Goal: Navigation & Orientation: Find specific page/section

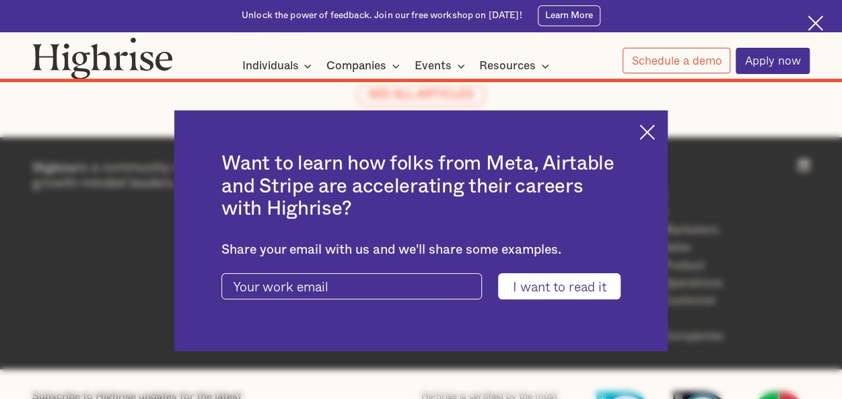
scroll to position [7399, 0]
click at [587, 291] on input "I want to read it" at bounding box center [559, 286] width 122 height 26
click at [659, 122] on div "Want to learn how folks from Meta, Airtable and Stripe are accelerating their c…" at bounding box center [420, 230] width 493 height 241
click at [655, 137] on img at bounding box center [646, 131] width 15 height 15
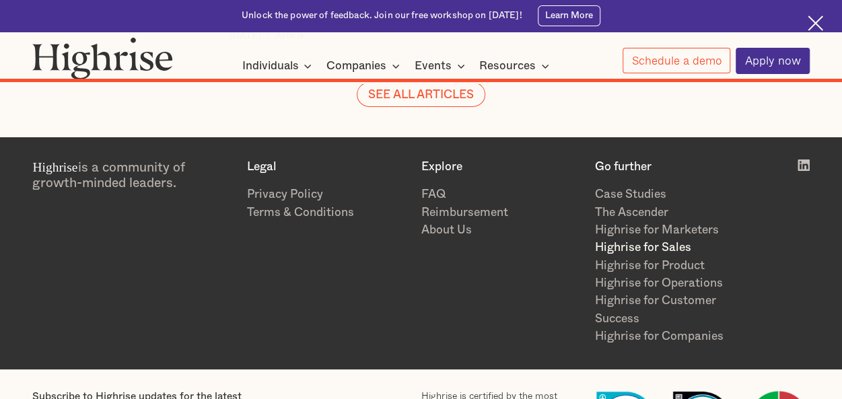
click at [669, 239] on link "Highrise for Sales" at bounding box center [675, 247] width 161 height 17
click at [651, 204] on link "The Ascender" at bounding box center [675, 212] width 161 height 17
click at [655, 239] on link "Highrise for Sales" at bounding box center [675, 247] width 161 height 17
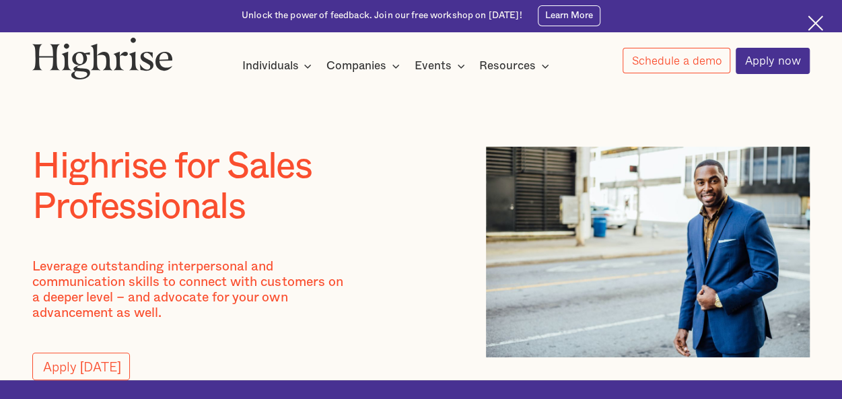
click at [815, 21] on img at bounding box center [814, 22] width 15 height 15
